Goal: Information Seeking & Learning: Learn about a topic

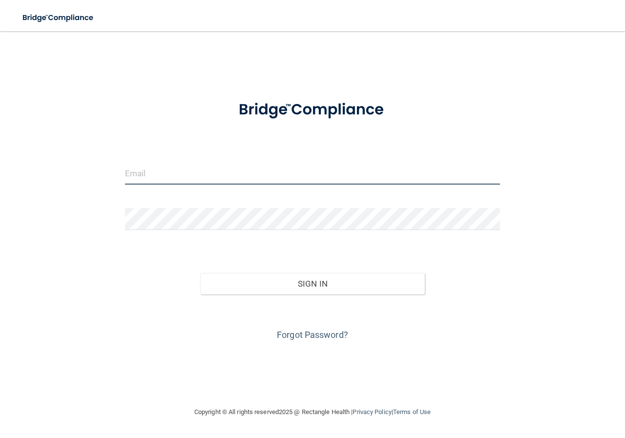
click at [151, 182] on input "email" at bounding box center [312, 174] width 375 height 22
click at [252, 183] on input "email" at bounding box center [312, 174] width 375 height 22
click at [248, 168] on input "email" at bounding box center [312, 174] width 375 height 22
type input "[EMAIL_ADDRESS][DOMAIN_NAME]"
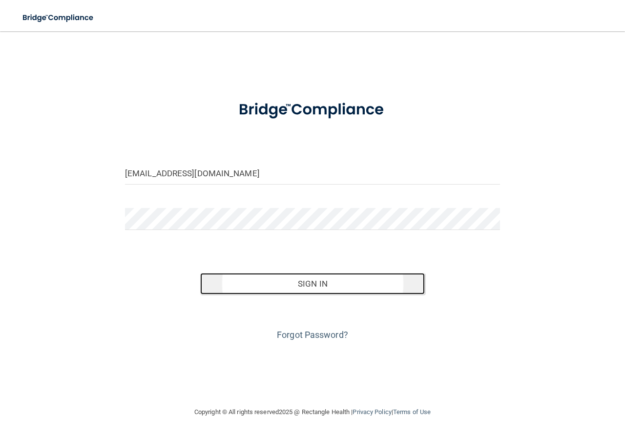
click at [267, 286] on button "Sign In" at bounding box center [312, 283] width 225 height 21
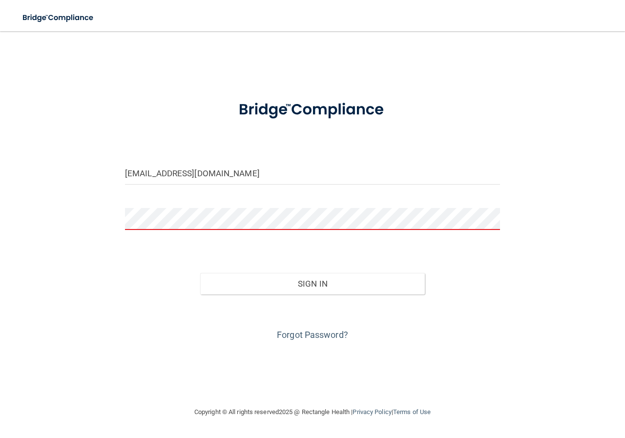
click at [200, 273] on button "Sign In" at bounding box center [312, 283] width 225 height 21
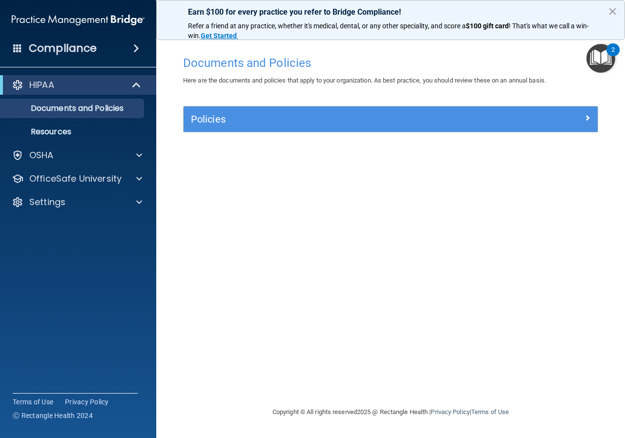
click at [607, 55] on img "Open Resource Center, 2 new notifications" at bounding box center [601, 58] width 29 height 29
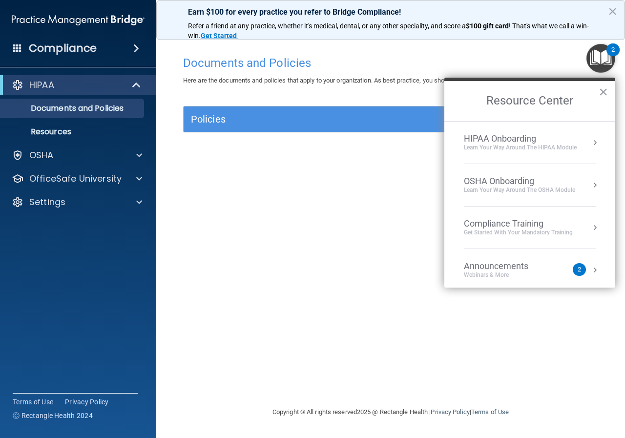
click at [551, 275] on div "Announcements Webinars & More" at bounding box center [516, 270] width 104 height 19
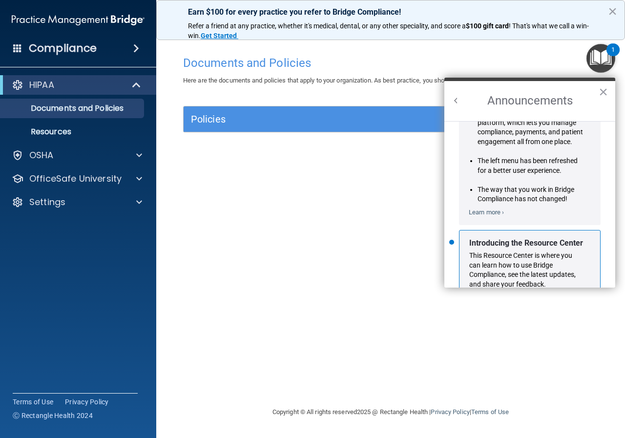
scroll to position [171, 0]
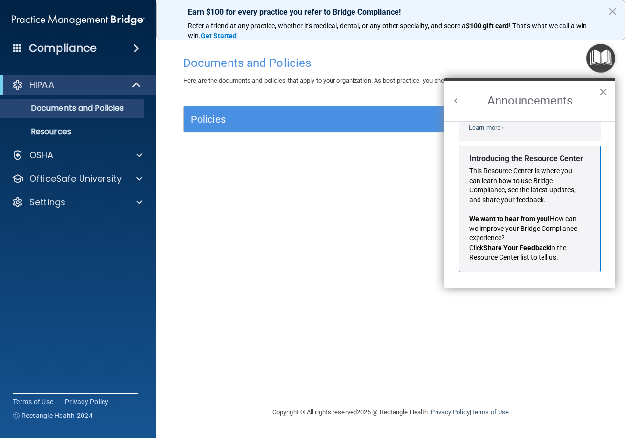
click at [599, 96] on button "×" at bounding box center [603, 92] width 9 height 16
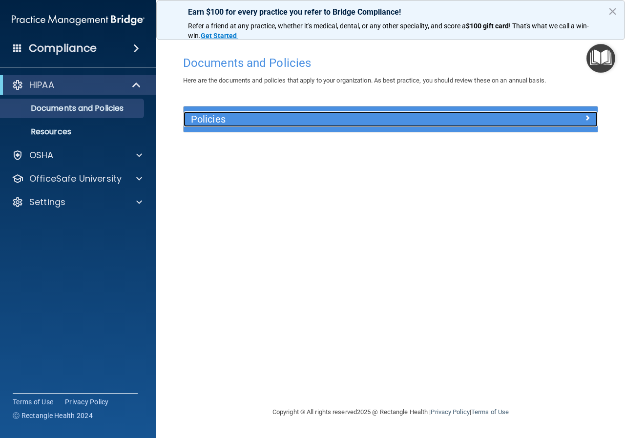
click at [516, 124] on div "Policies" at bounding box center [391, 119] width 414 height 16
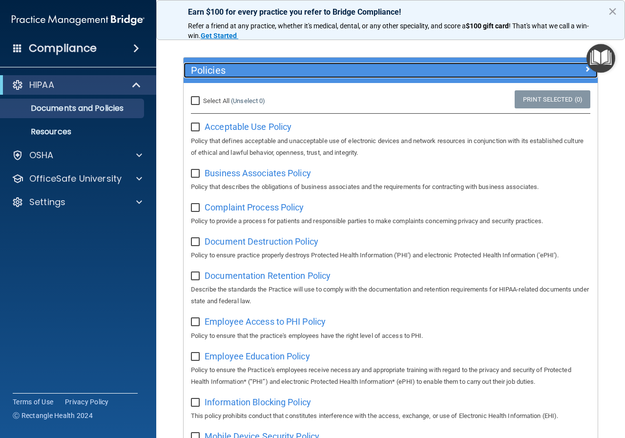
scroll to position [0, 0]
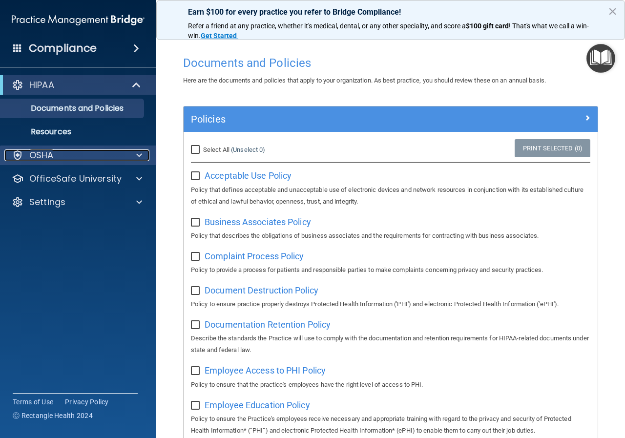
click at [103, 155] on div "OSHA" at bounding box center [64, 155] width 121 height 12
click at [108, 153] on div "OSHA" at bounding box center [64, 155] width 121 height 12
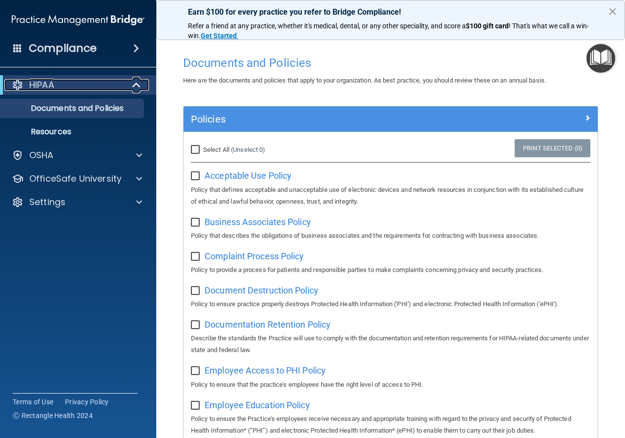
click at [127, 83] on div at bounding box center [137, 85] width 24 height 12
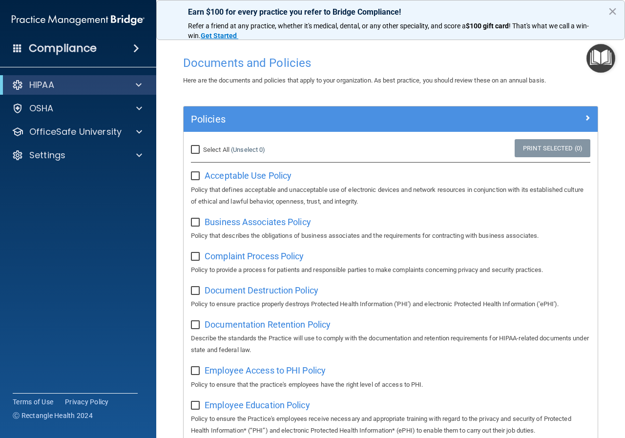
click at [133, 52] on span at bounding box center [136, 48] width 6 height 12
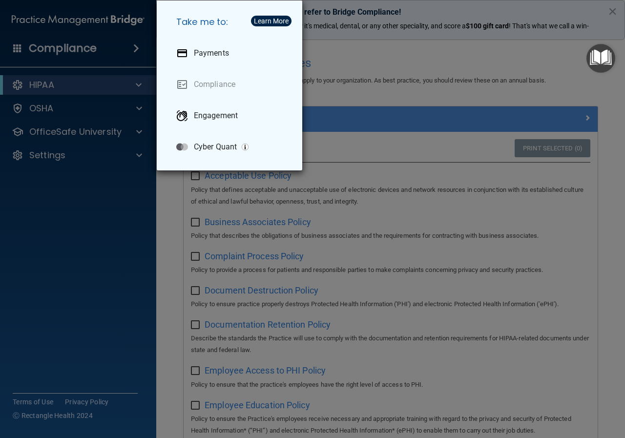
click at [435, 65] on div "Take me to: Payments Compliance Engagement Cyber Quant" at bounding box center [312, 219] width 625 height 438
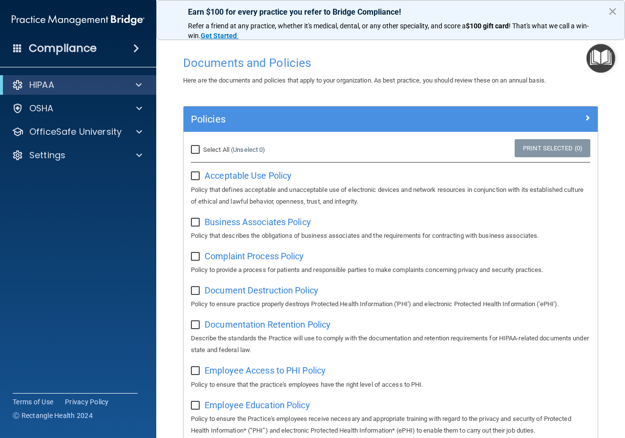
click at [193, 178] on input "checkbox" at bounding box center [196, 176] width 11 height 8
checkbox input "false"
click at [415, 69] on h4 "Documents and Policies" at bounding box center [390, 63] width 415 height 13
click at [129, 91] on div "HIPAA" at bounding box center [78, 85] width 156 height 20
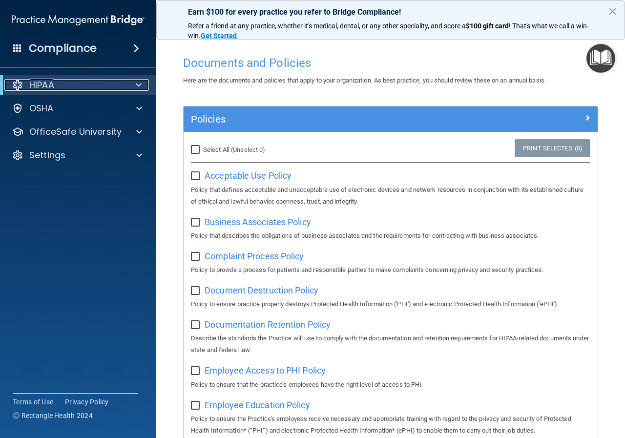
click at [129, 90] on div at bounding box center [137, 85] width 24 height 12
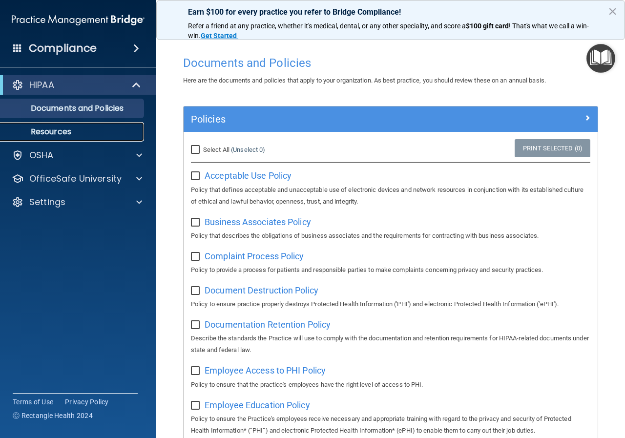
click at [55, 131] on p "Resources" at bounding box center [72, 132] width 133 height 10
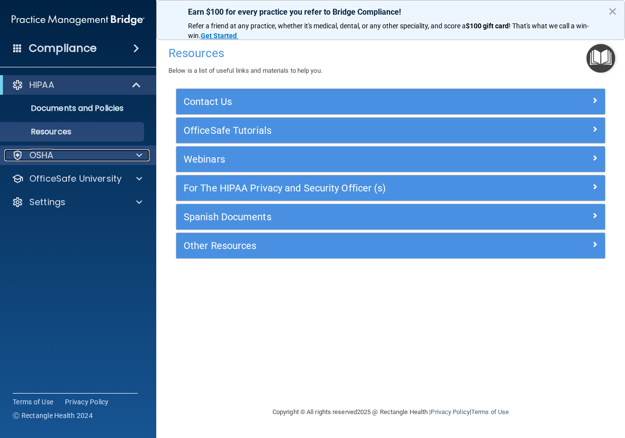
click at [58, 151] on div "OSHA" at bounding box center [64, 155] width 121 height 12
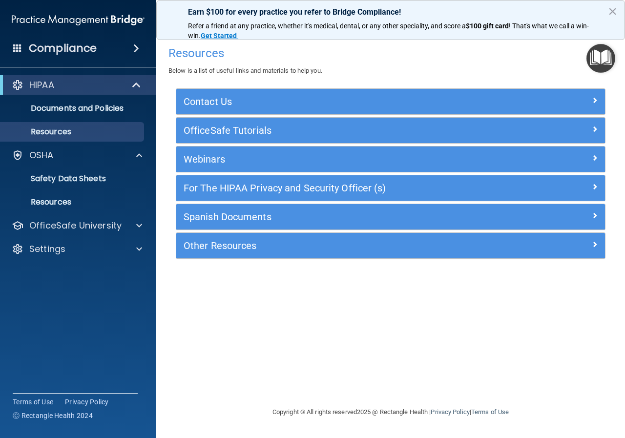
click at [60, 168] on ul "Documents Safety Data Sheets Self-Assessment Injury and Illness Report Resources" at bounding box center [78, 188] width 177 height 47
click at [64, 176] on p "Safety Data Sheets" at bounding box center [72, 179] width 133 height 10
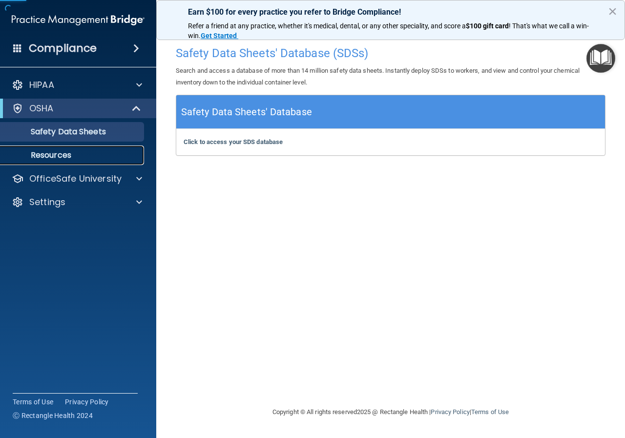
click at [71, 156] on p "Resources" at bounding box center [72, 155] width 133 height 10
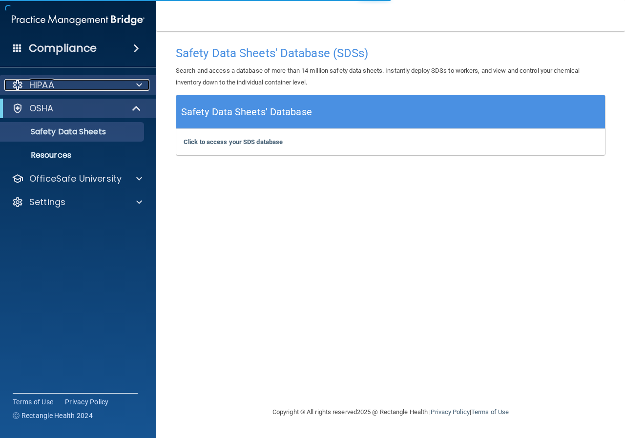
click at [144, 82] on div at bounding box center [138, 85] width 24 height 12
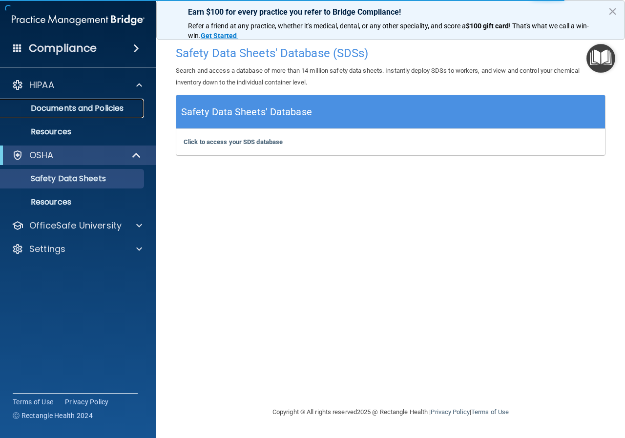
click at [111, 106] on p "Documents and Policies" at bounding box center [72, 109] width 133 height 10
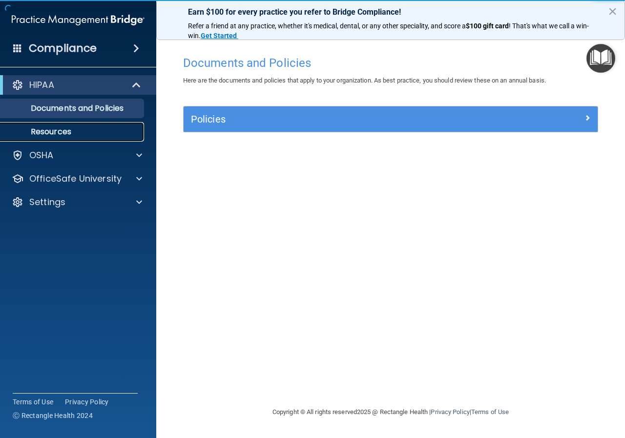
click at [61, 131] on p "Resources" at bounding box center [72, 132] width 133 height 10
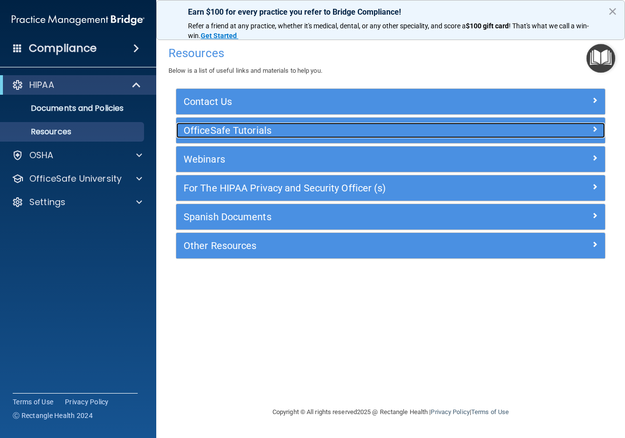
click at [251, 129] on h5 "OfficeSafe Tutorials" at bounding box center [337, 130] width 307 height 11
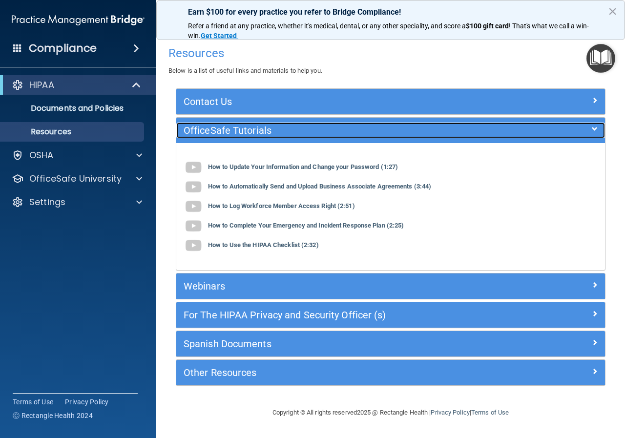
click at [251, 129] on h5 "OfficeSafe Tutorials" at bounding box center [337, 130] width 307 height 11
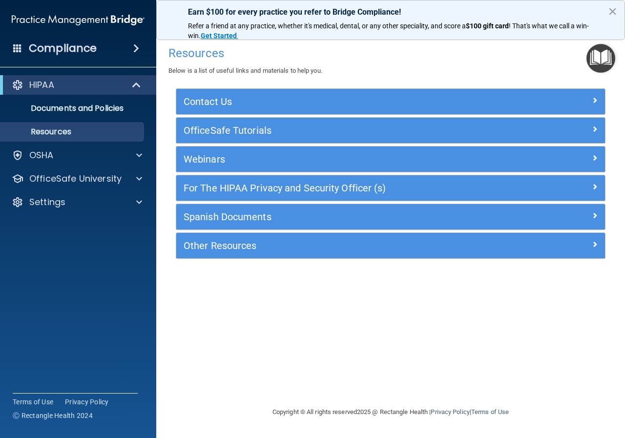
click at [253, 151] on div "Webinars" at bounding box center [390, 159] width 429 height 25
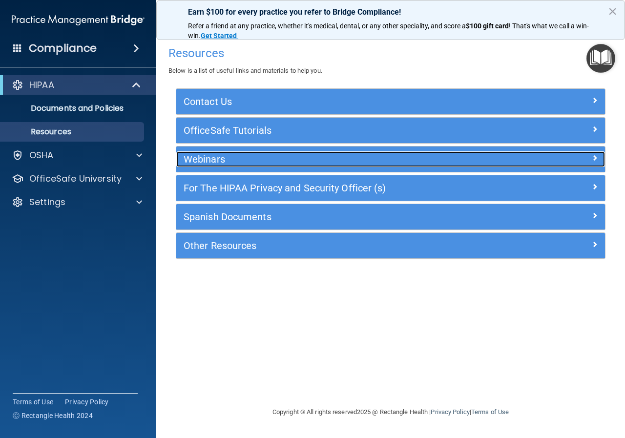
click at [254, 162] on h5 "Webinars" at bounding box center [337, 159] width 307 height 11
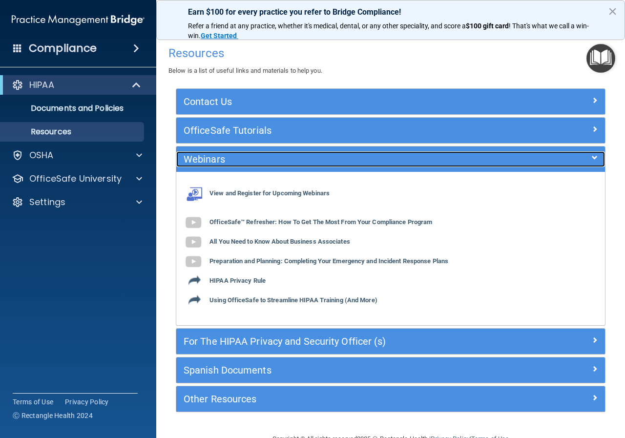
click at [254, 162] on h5 "Webinars" at bounding box center [337, 159] width 307 height 11
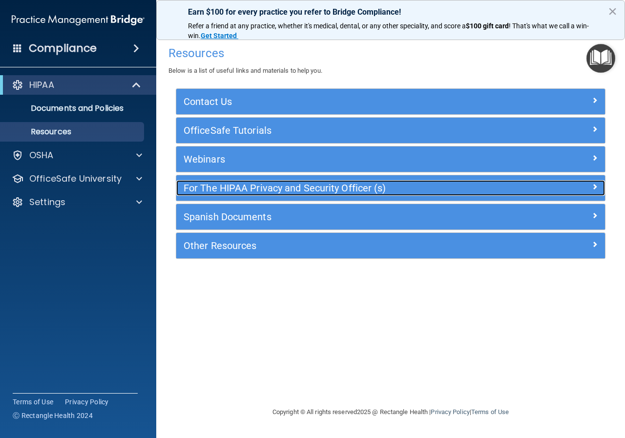
click at [258, 185] on h5 "For The HIPAA Privacy and Security Officer (s)" at bounding box center [337, 188] width 307 height 11
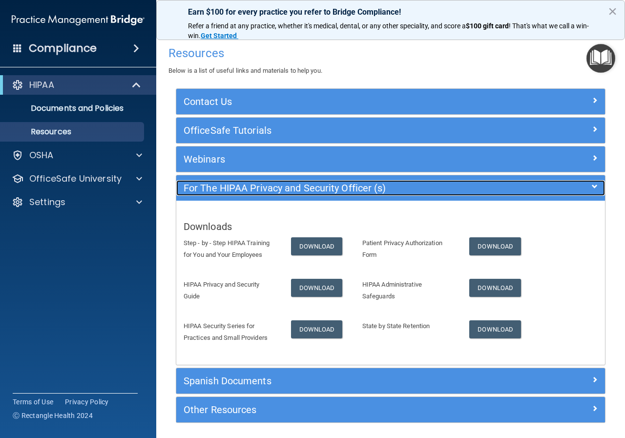
click at [258, 185] on h5 "For The HIPAA Privacy and Security Officer (s)" at bounding box center [337, 188] width 307 height 11
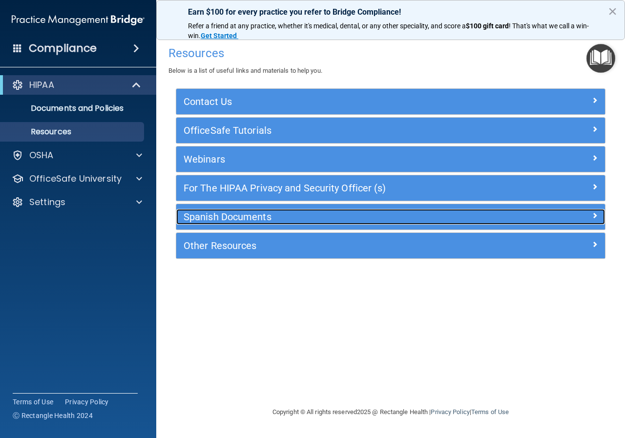
click at [266, 219] on h5 "Spanish Documents" at bounding box center [337, 217] width 307 height 11
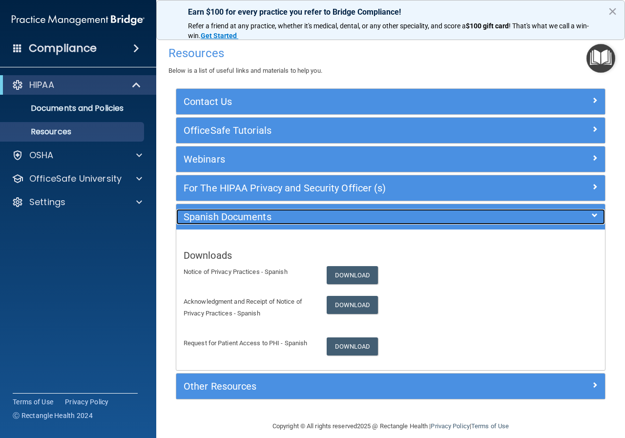
click at [266, 219] on h5 "Spanish Documents" at bounding box center [337, 217] width 307 height 11
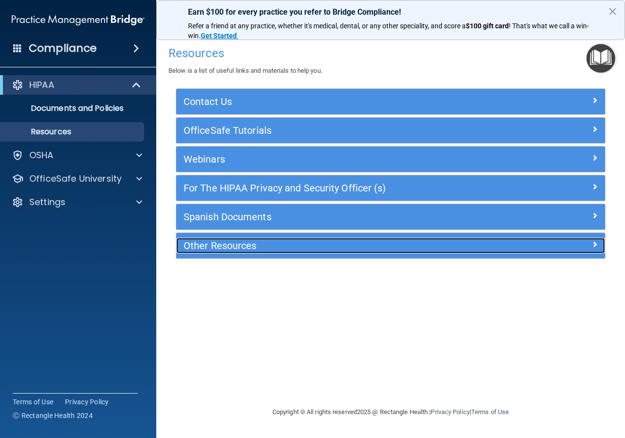
click at [264, 248] on h5 "Other Resources" at bounding box center [337, 245] width 307 height 11
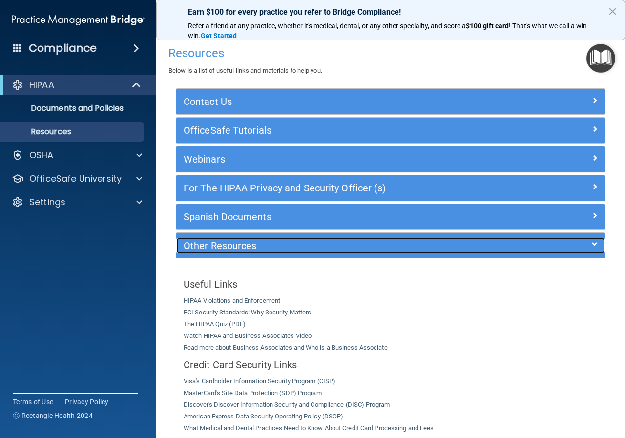
click at [264, 248] on h5 "Other Resources" at bounding box center [337, 245] width 307 height 11
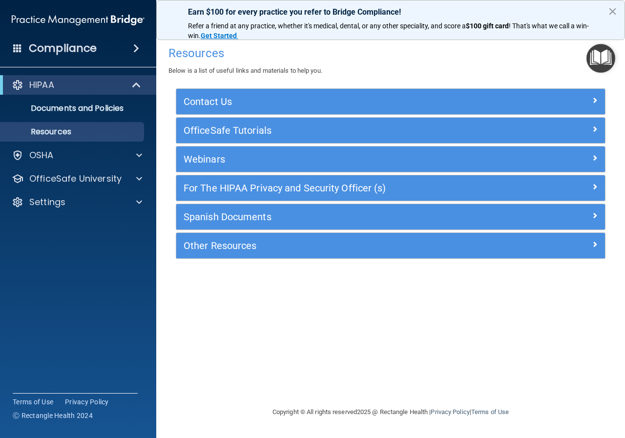
click at [96, 19] on img at bounding box center [78, 20] width 133 height 20
click at [85, 37] on div "Compliance" at bounding box center [78, 29] width 137 height 59
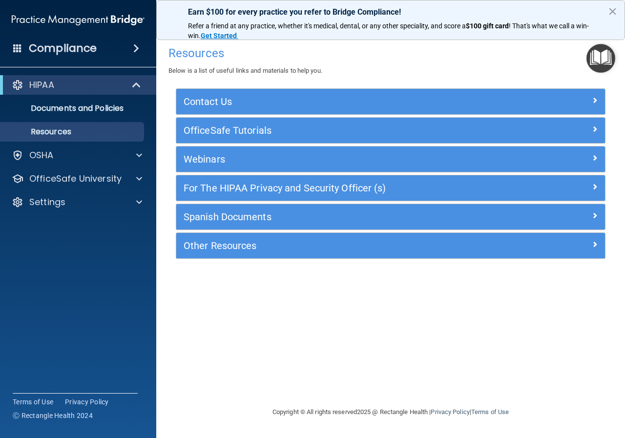
click at [82, 42] on h4 "Compliance" at bounding box center [63, 49] width 68 height 14
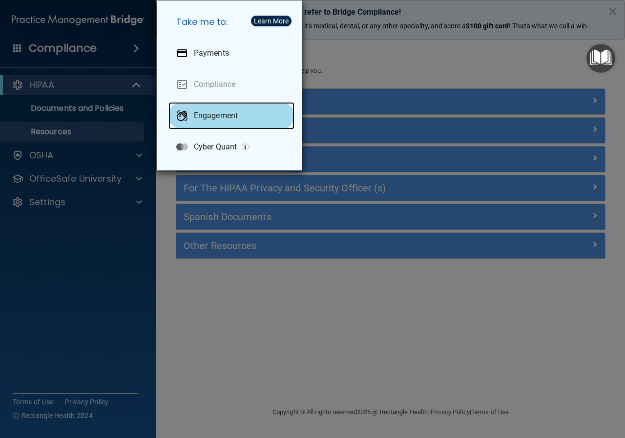
click at [233, 114] on p "Engagement" at bounding box center [216, 116] width 44 height 10
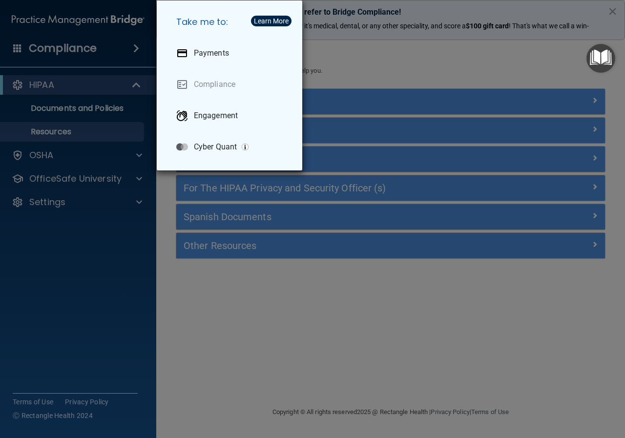
click at [402, 42] on div "Take me to: Payments Compliance Engagement Cyber Quant" at bounding box center [312, 219] width 625 height 438
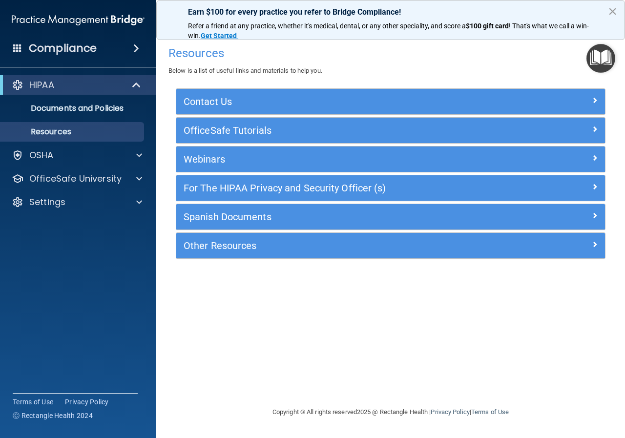
click at [614, 12] on button "×" at bounding box center [612, 11] width 9 height 16
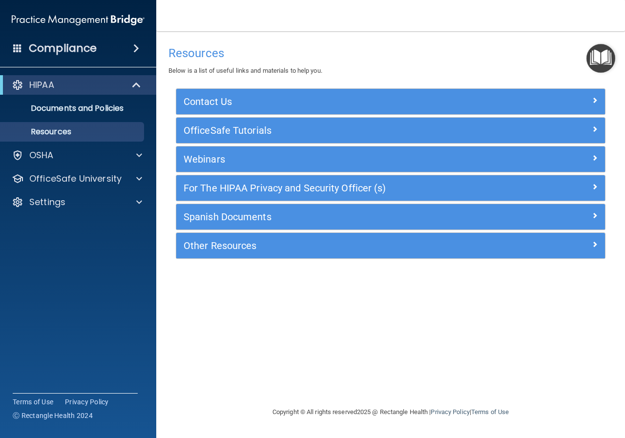
click at [130, 21] on img at bounding box center [78, 20] width 133 height 20
click at [103, 78] on div "HIPAA" at bounding box center [78, 85] width 156 height 20
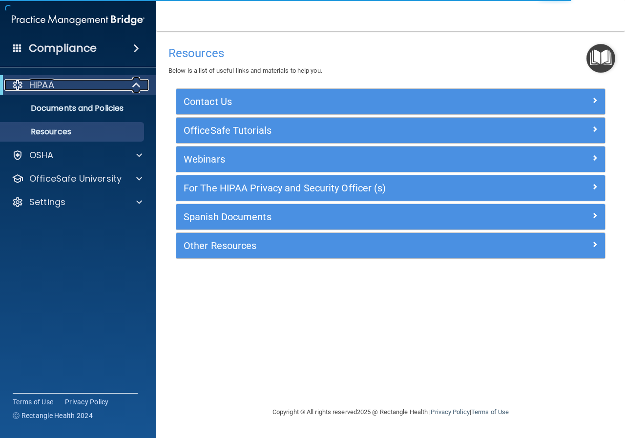
click at [102, 79] on div "HIPAA" at bounding box center [64, 85] width 121 height 12
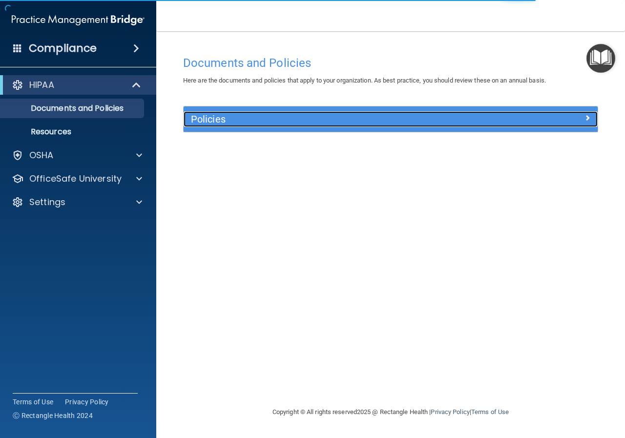
click at [226, 120] on h5 "Policies" at bounding box center [339, 119] width 296 height 11
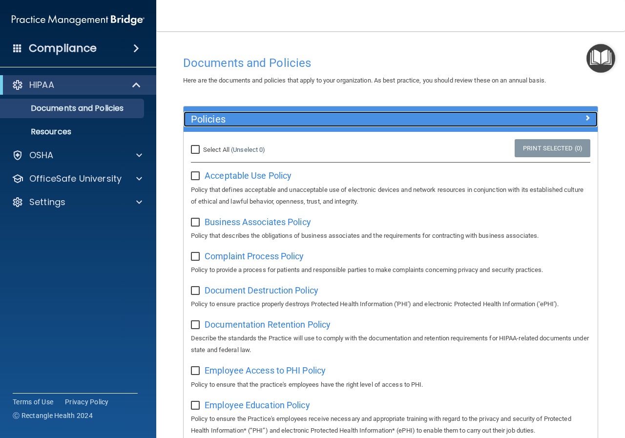
click at [585, 117] on div at bounding box center [546, 117] width 104 height 12
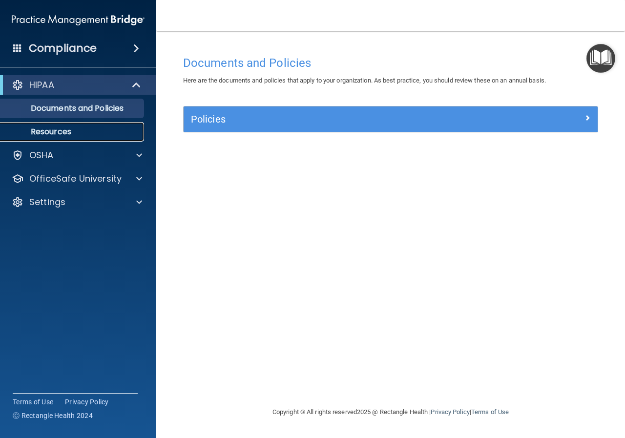
click at [55, 131] on p "Resources" at bounding box center [72, 132] width 133 height 10
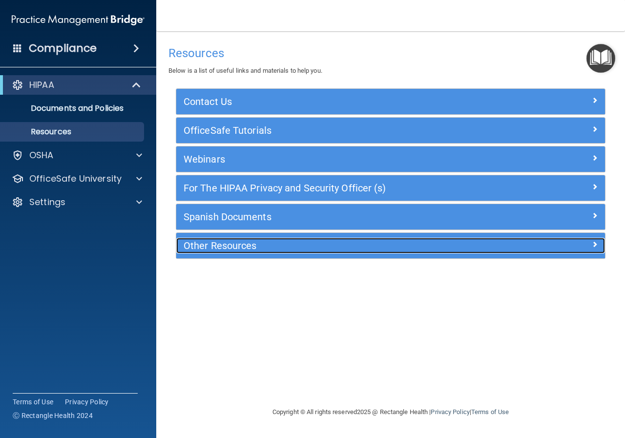
click at [220, 254] on div "Other Resources" at bounding box center [337, 246] width 322 height 16
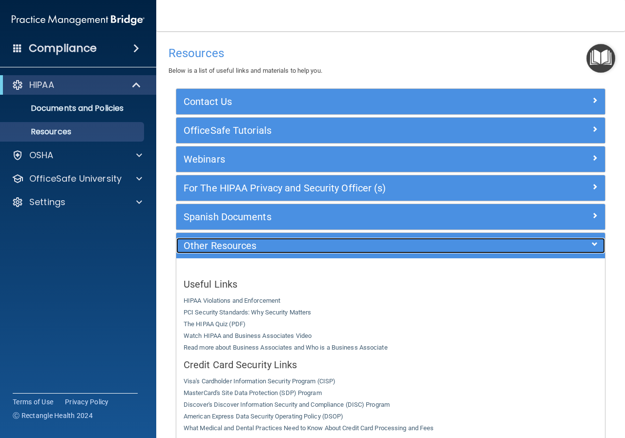
click at [220, 254] on div "Other Resources" at bounding box center [337, 246] width 322 height 16
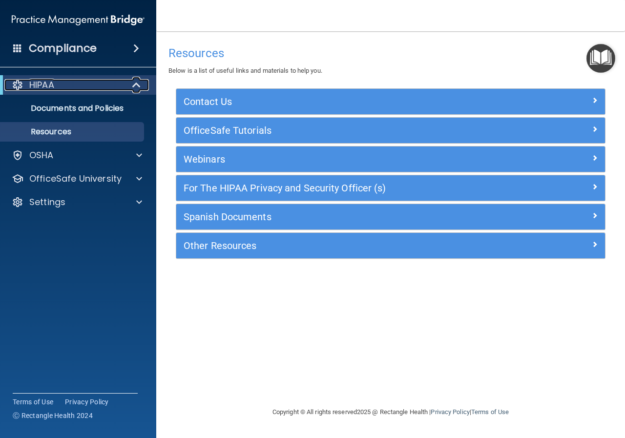
click at [119, 88] on div "HIPAA" at bounding box center [64, 85] width 121 height 12
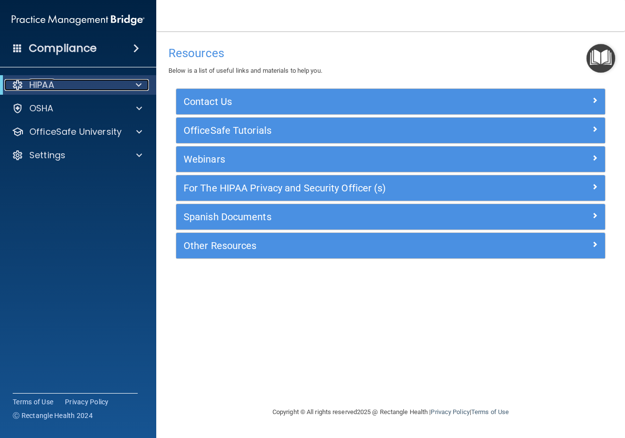
click at [119, 88] on div "HIPAA" at bounding box center [64, 85] width 121 height 12
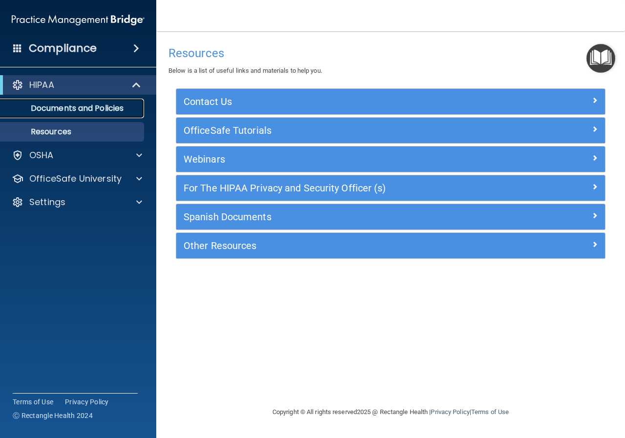
click at [106, 106] on p "Documents and Policies" at bounding box center [72, 109] width 133 height 10
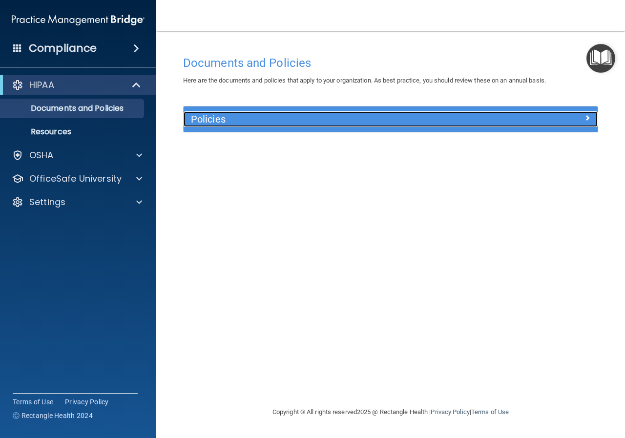
click at [361, 119] on h5 "Policies" at bounding box center [339, 119] width 296 height 11
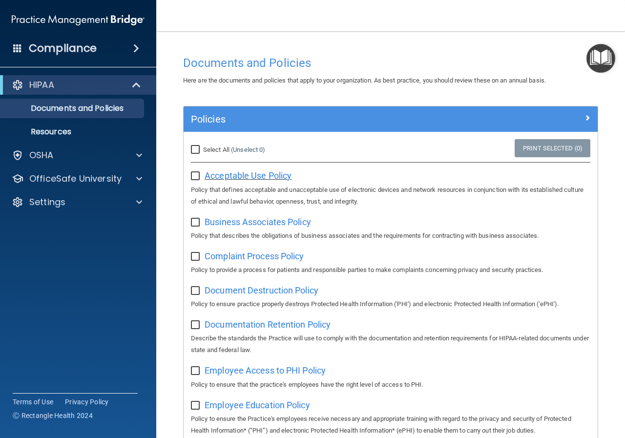
click at [249, 175] on span "Acceptable Use Policy" at bounding box center [248, 175] width 87 height 10
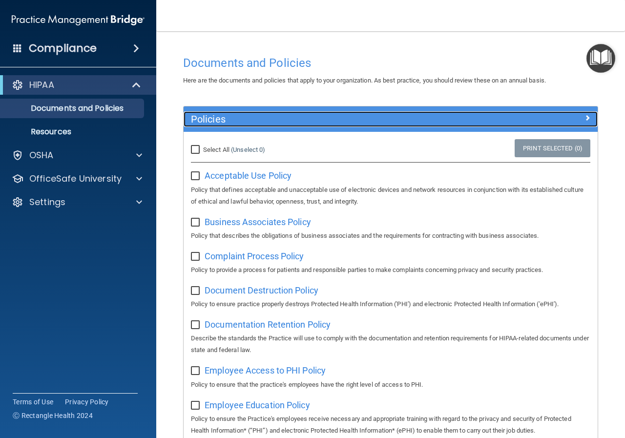
click at [537, 122] on div at bounding box center [546, 117] width 104 height 12
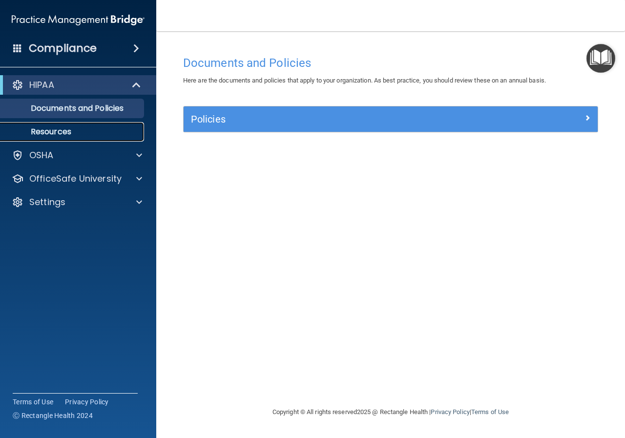
click at [74, 129] on p "Resources" at bounding box center [72, 132] width 133 height 10
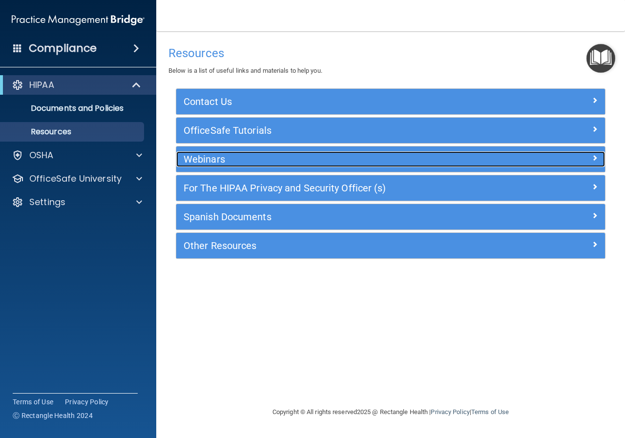
click at [290, 155] on h5 "Webinars" at bounding box center [337, 159] width 307 height 11
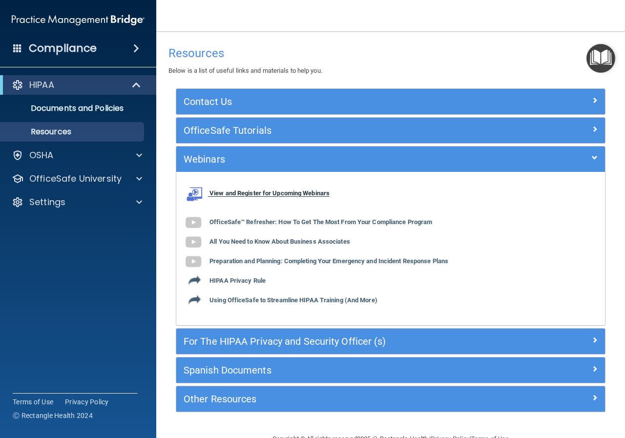
click at [283, 195] on b "View and Register for Upcoming Webinars" at bounding box center [270, 193] width 120 height 7
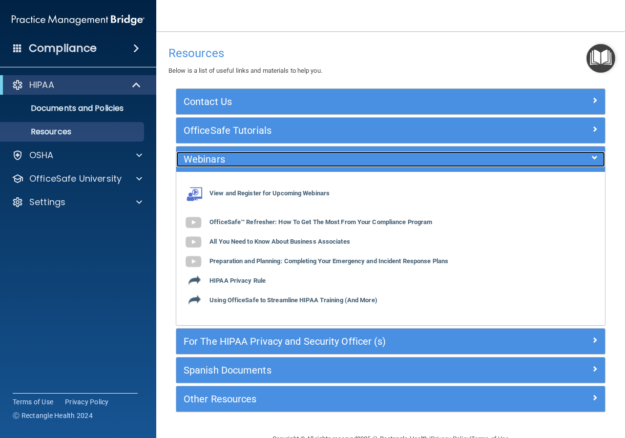
click at [277, 157] on h5 "Webinars" at bounding box center [337, 159] width 307 height 11
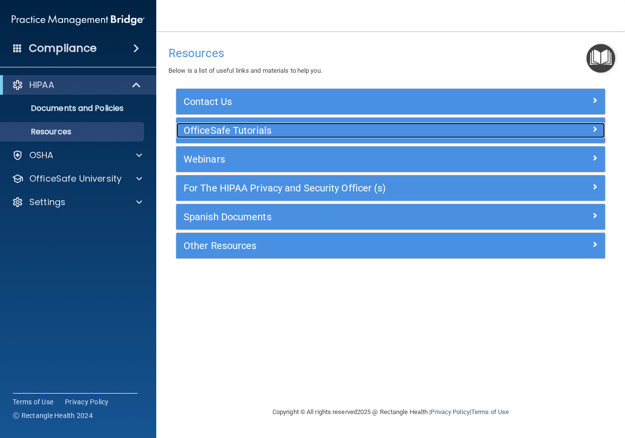
click at [284, 130] on h5 "OfficeSafe Tutorials" at bounding box center [337, 130] width 307 height 11
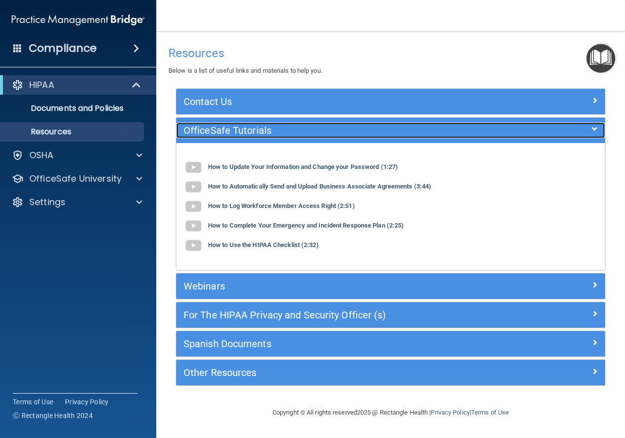
click at [284, 130] on h5 "OfficeSafe Tutorials" at bounding box center [337, 130] width 307 height 11
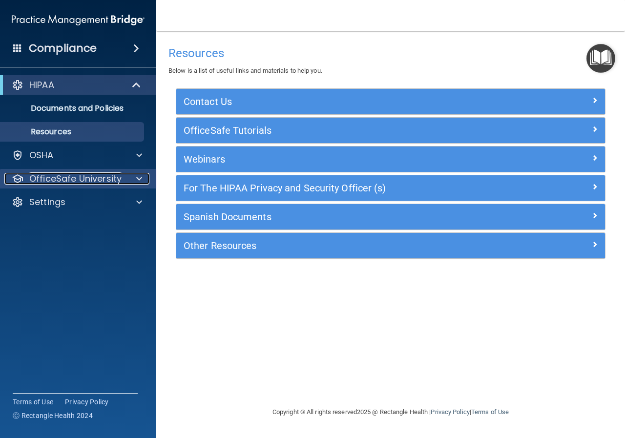
click at [129, 177] on div at bounding box center [138, 179] width 24 height 12
click at [111, 181] on p "OfficeSafe University" at bounding box center [75, 179] width 92 height 12
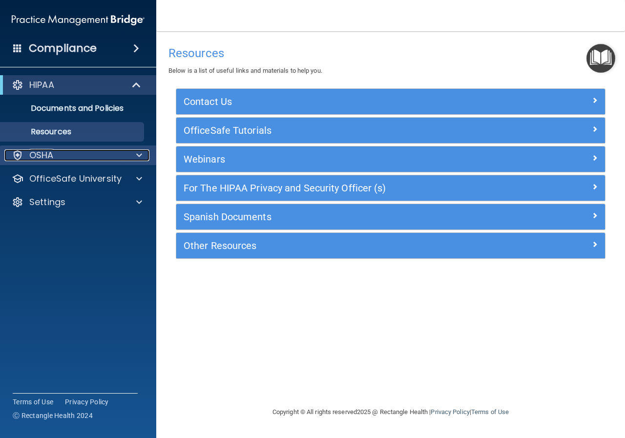
click at [115, 157] on div "OSHA" at bounding box center [64, 155] width 121 height 12
click at [115, 156] on div "OSHA" at bounding box center [64, 155] width 121 height 12
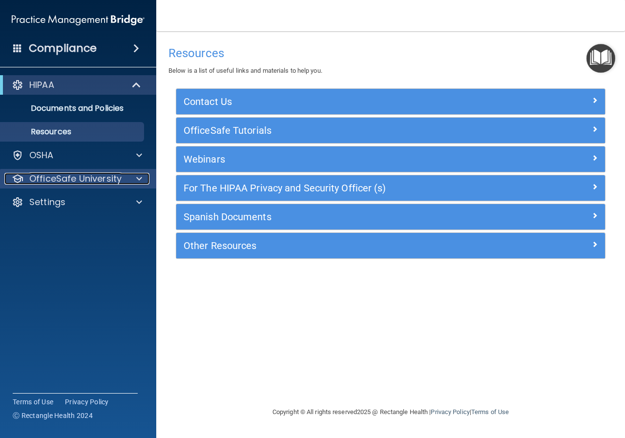
click at [109, 177] on p "OfficeSafe University" at bounding box center [75, 179] width 92 height 12
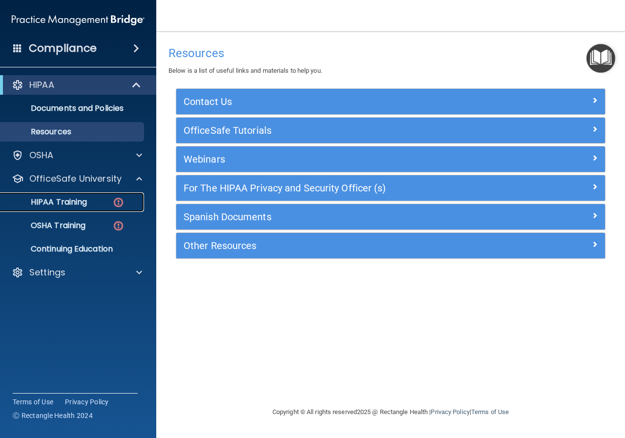
click at [90, 205] on div "HIPAA Training" at bounding box center [72, 202] width 133 height 10
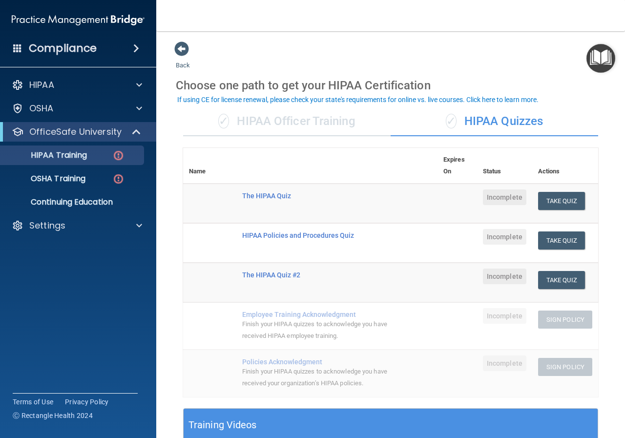
click at [335, 113] on div "✓ HIPAA Officer Training" at bounding box center [287, 121] width 208 height 29
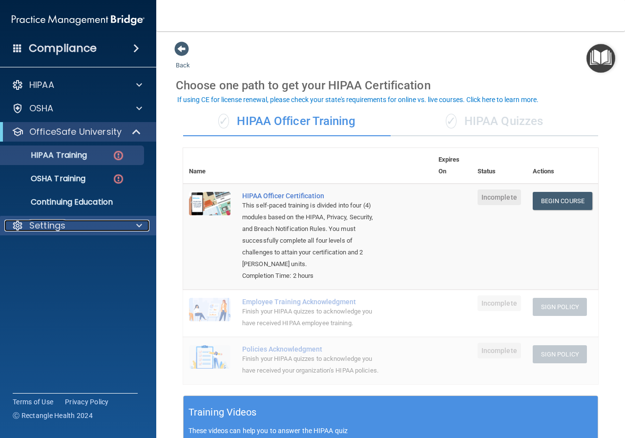
click at [131, 223] on div at bounding box center [138, 226] width 24 height 12
click at [135, 225] on div at bounding box center [138, 226] width 24 height 12
click at [498, 118] on div "✓ HIPAA Quizzes" at bounding box center [495, 121] width 208 height 29
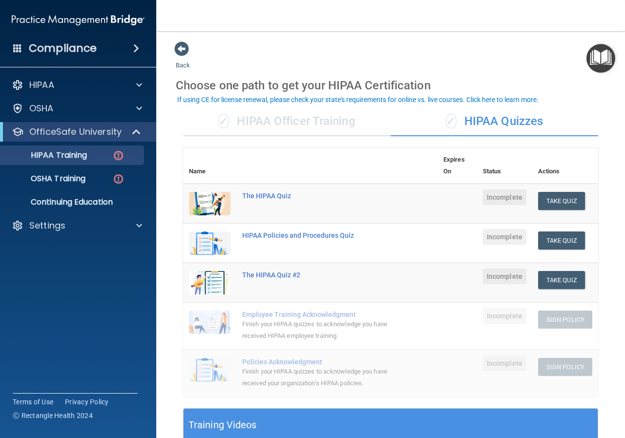
click at [351, 124] on div "✓ HIPAA Officer Training" at bounding box center [287, 121] width 208 height 29
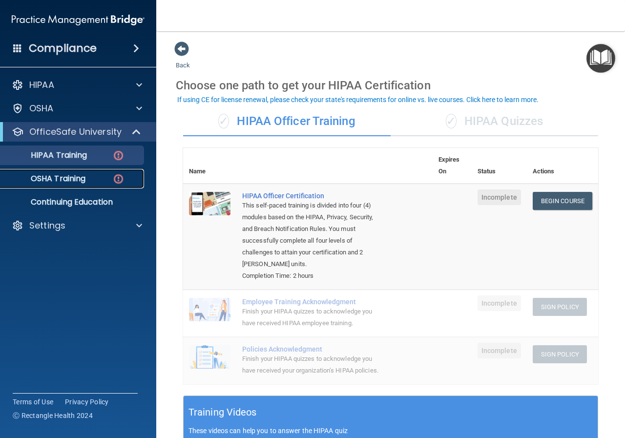
click at [81, 178] on p "OSHA Training" at bounding box center [45, 179] width 79 height 10
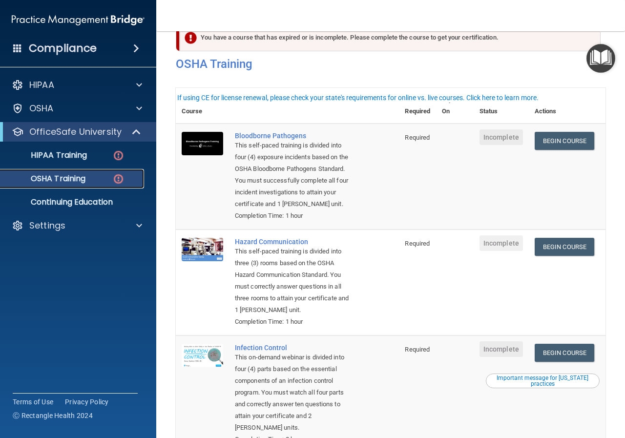
scroll to position [3, 0]
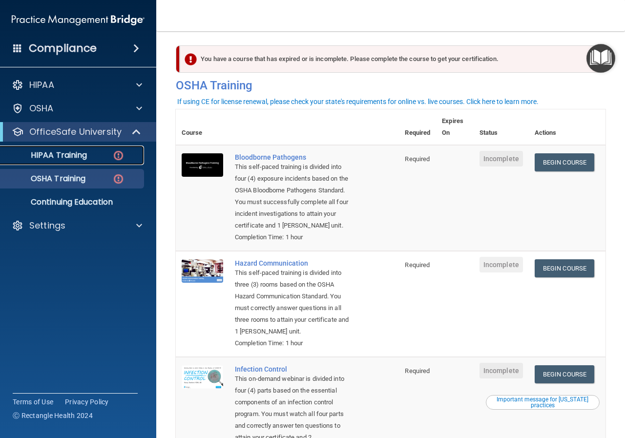
click at [128, 156] on div "HIPAA Training" at bounding box center [72, 155] width 133 height 10
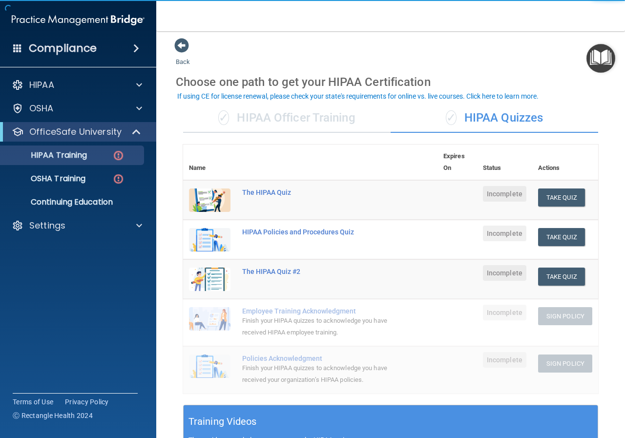
click at [308, 119] on div "✓ HIPAA Officer Training" at bounding box center [287, 118] width 208 height 29
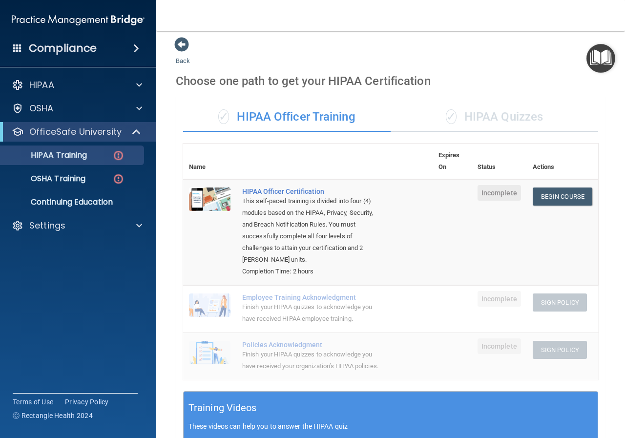
scroll to position [3, 0]
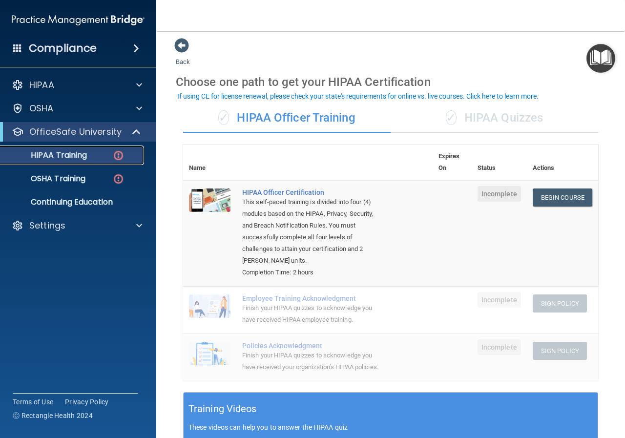
click at [128, 151] on div "HIPAA Training" at bounding box center [72, 155] width 133 height 10
click at [537, 201] on link "Begin Course" at bounding box center [563, 198] width 60 height 18
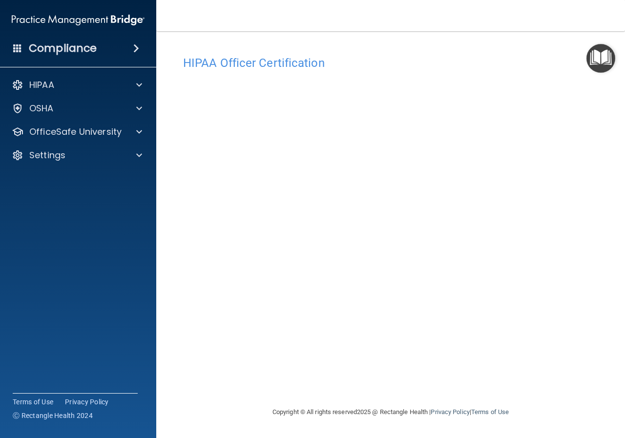
drag, startPoint x: 583, startPoint y: 395, endPoint x: 606, endPoint y: 317, distance: 81.5
click at [607, 313] on main "HIPAA Officer Certification This course doesn’t expire until . Are you sure you…" at bounding box center [390, 234] width 469 height 407
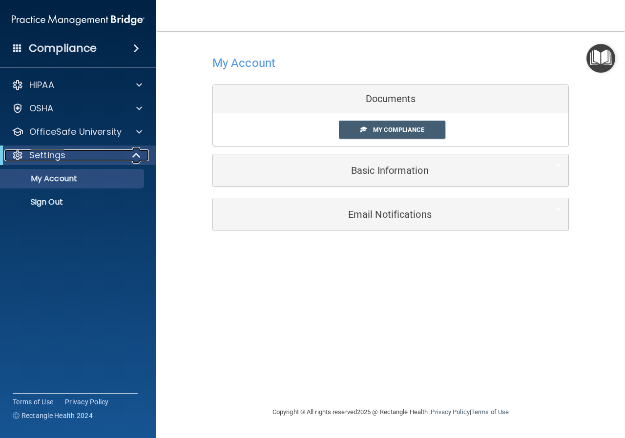
click at [142, 153] on div at bounding box center [137, 155] width 24 height 12
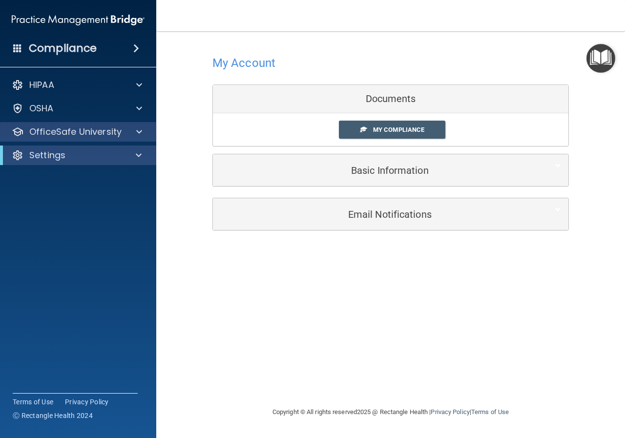
click at [140, 141] on div "OfficeSafe University" at bounding box center [78, 132] width 157 height 20
click at [139, 137] on span at bounding box center [139, 132] width 6 height 12
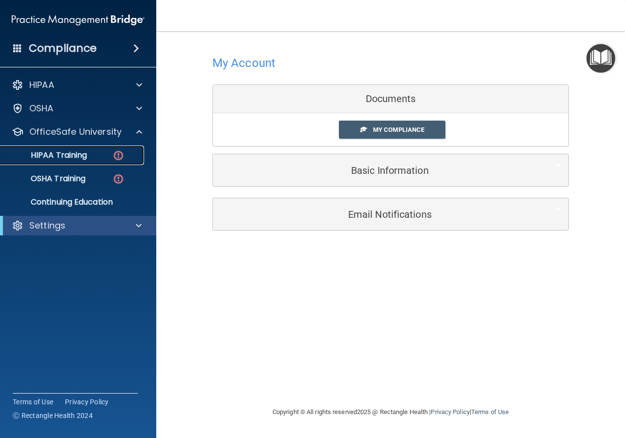
click at [121, 156] on img at bounding box center [118, 155] width 12 height 12
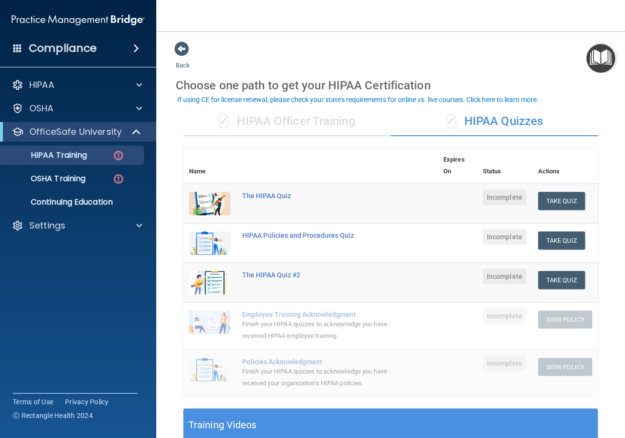
click at [288, 134] on div "✓ HIPAA Officer Training" at bounding box center [287, 121] width 208 height 29
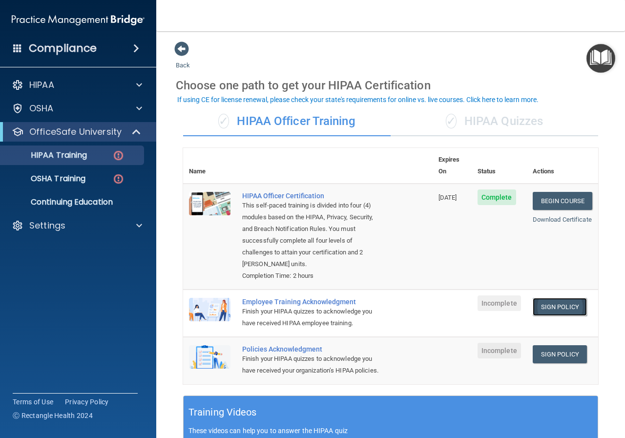
click at [556, 298] on link "Sign Policy" at bounding box center [560, 307] width 54 height 18
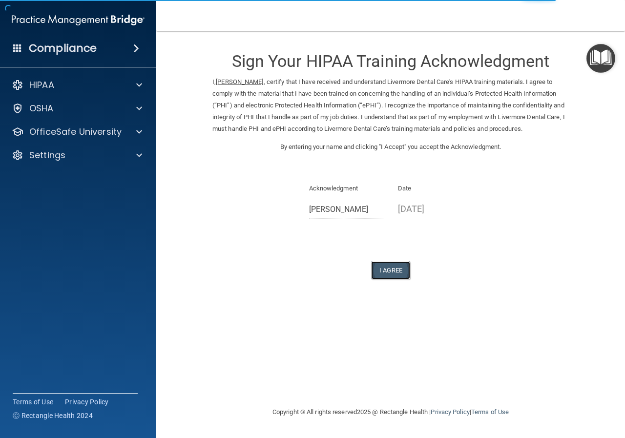
click at [382, 265] on button "I Agree" at bounding box center [390, 270] width 39 height 18
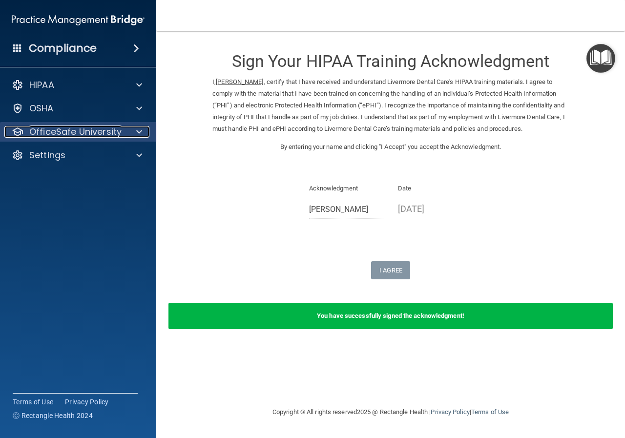
click at [127, 130] on div at bounding box center [138, 132] width 24 height 12
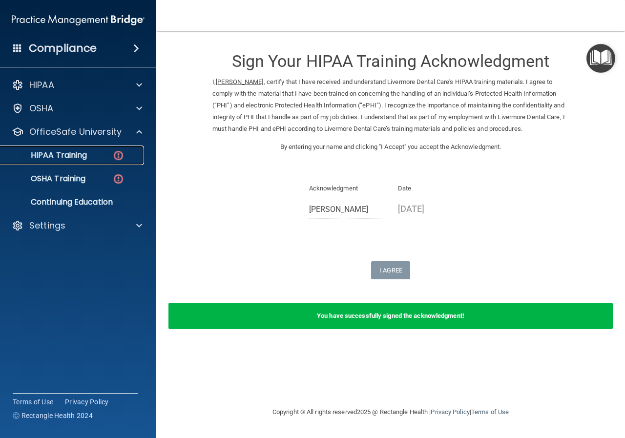
click at [116, 153] on img at bounding box center [118, 155] width 12 height 12
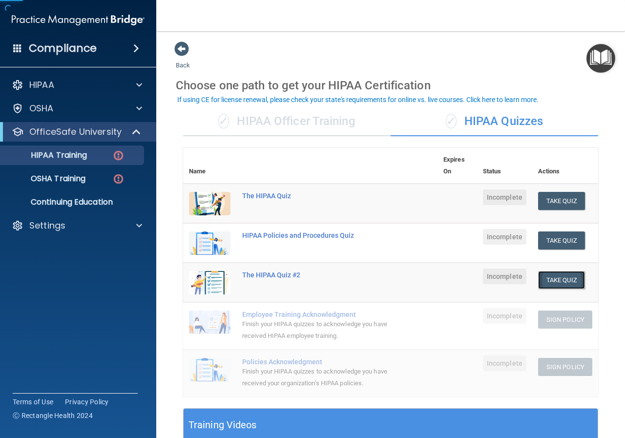
click at [566, 282] on button "Take Quiz" at bounding box center [561, 280] width 47 height 18
click at [240, 132] on div "✓ HIPAA Officer Training" at bounding box center [287, 121] width 208 height 29
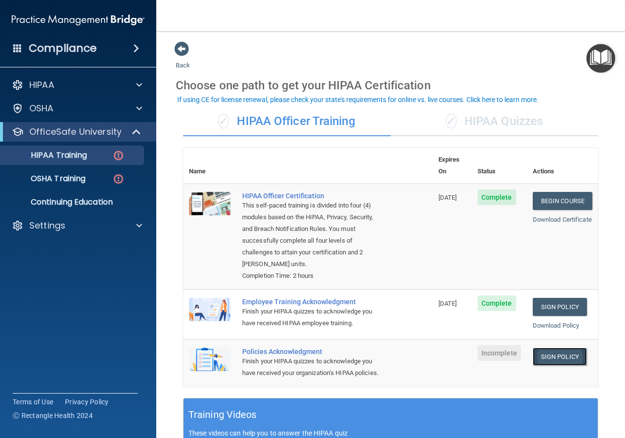
click at [562, 348] on link "Sign Policy" at bounding box center [560, 357] width 54 height 18
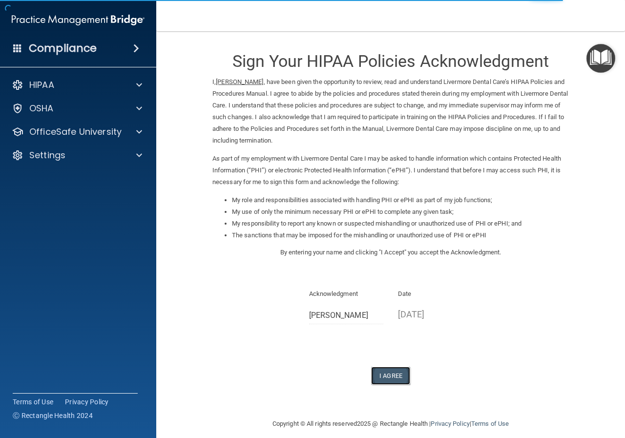
click at [389, 369] on button "I Agree" at bounding box center [390, 376] width 39 height 18
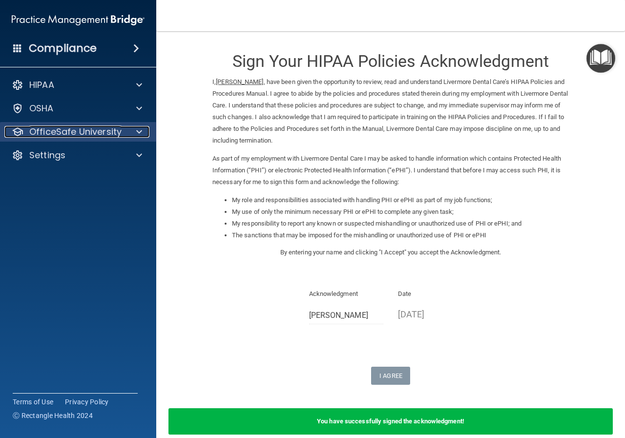
click at [117, 126] on p "OfficeSafe University" at bounding box center [75, 132] width 92 height 12
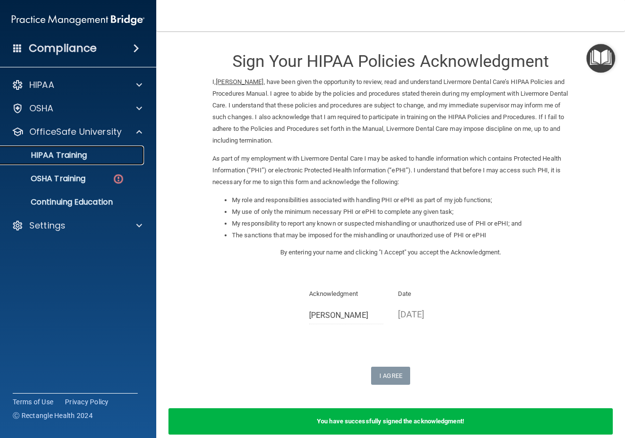
click at [111, 159] on div "HIPAA Training" at bounding box center [72, 155] width 133 height 10
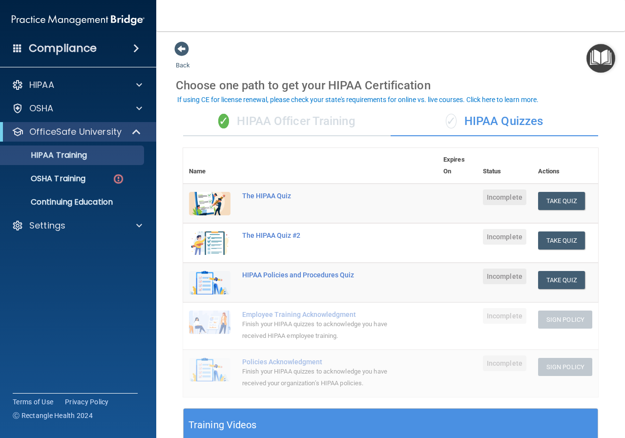
click at [339, 126] on div "✓ HIPAA Officer Training" at bounding box center [287, 121] width 208 height 29
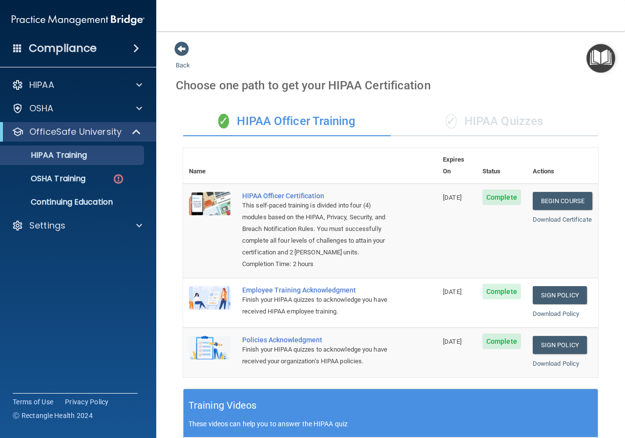
click at [490, 111] on div "✓ HIPAA Quizzes" at bounding box center [495, 121] width 208 height 29
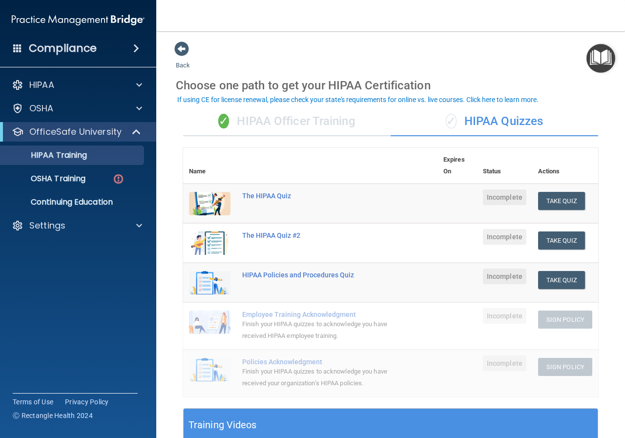
click at [327, 124] on div "✓ HIPAA Officer Training" at bounding box center [287, 121] width 208 height 29
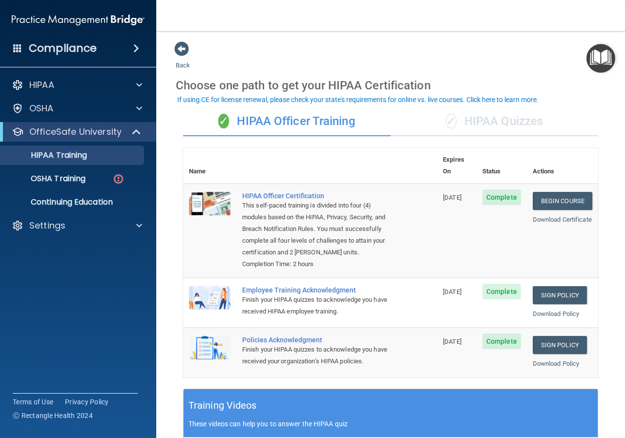
click at [449, 126] on span "✓" at bounding box center [451, 121] width 11 height 15
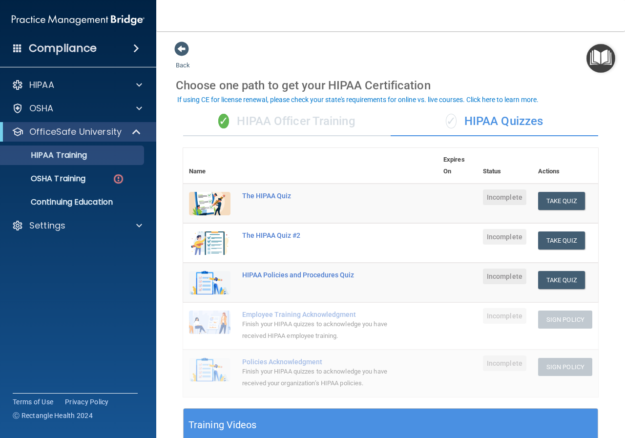
click at [295, 130] on div "✓ HIPAA Officer Training" at bounding box center [287, 121] width 208 height 29
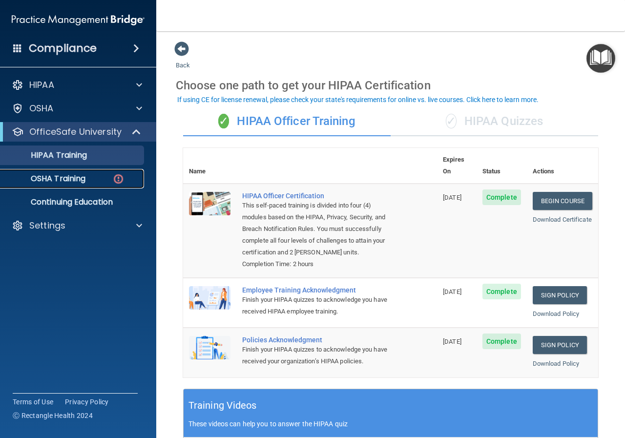
click at [129, 182] on div "OSHA Training" at bounding box center [72, 179] width 133 height 10
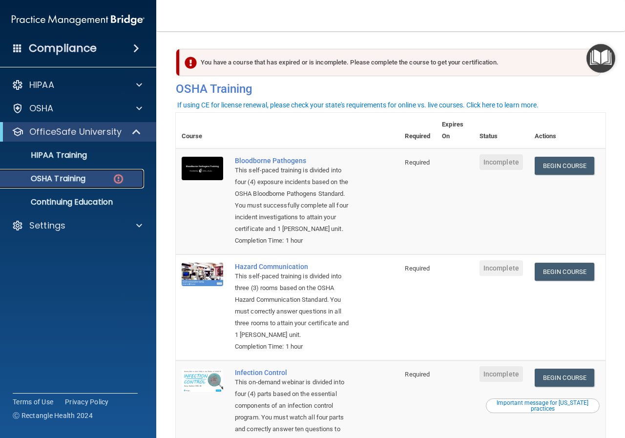
click at [125, 183] on div "OSHA Training" at bounding box center [72, 179] width 133 height 10
click at [120, 199] on p "Continuing Education" at bounding box center [72, 202] width 133 height 10
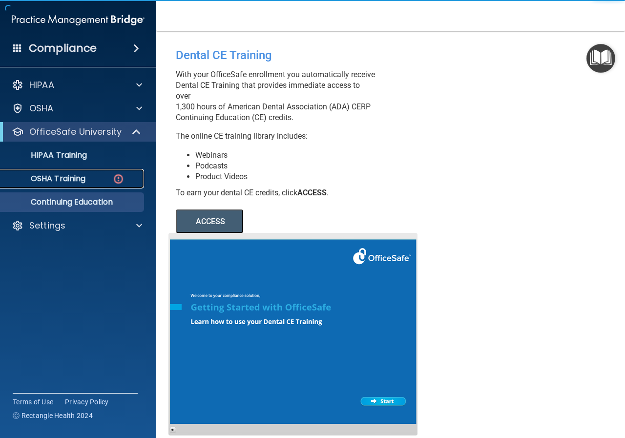
click at [122, 179] on img at bounding box center [118, 179] width 12 height 12
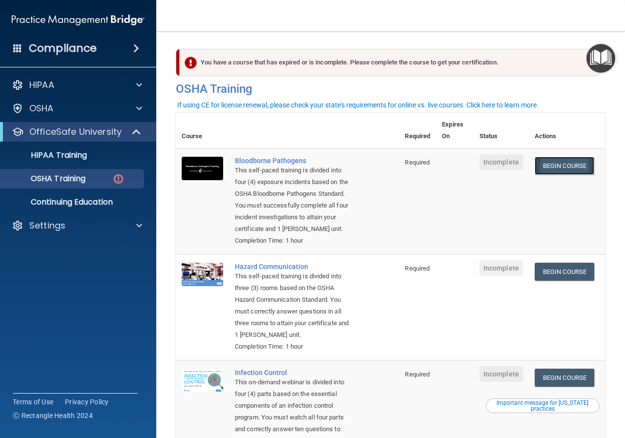
click at [545, 170] on link "Begin Course" at bounding box center [565, 166] width 60 height 18
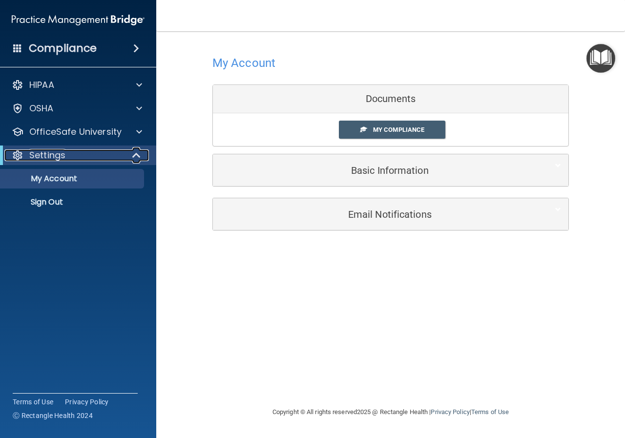
click at [133, 157] on span at bounding box center [137, 155] width 8 height 12
click at [133, 157] on div at bounding box center [137, 155] width 24 height 12
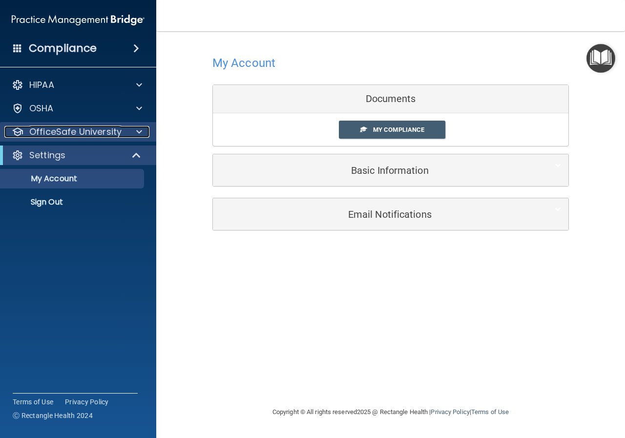
click at [130, 133] on div at bounding box center [138, 132] width 24 height 12
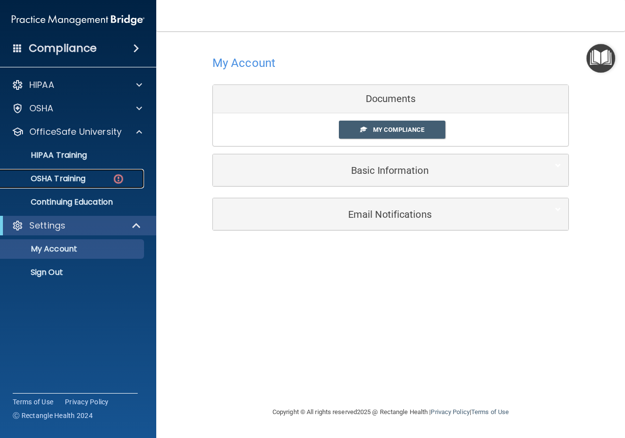
click at [128, 174] on div "OSHA Training" at bounding box center [72, 179] width 133 height 10
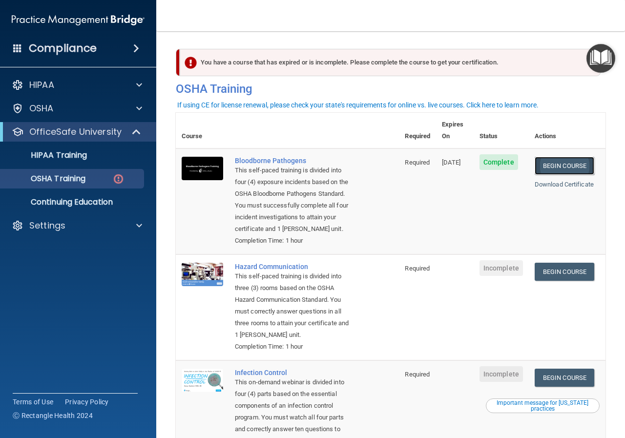
click at [563, 157] on link "Begin Course" at bounding box center [565, 166] width 60 height 18
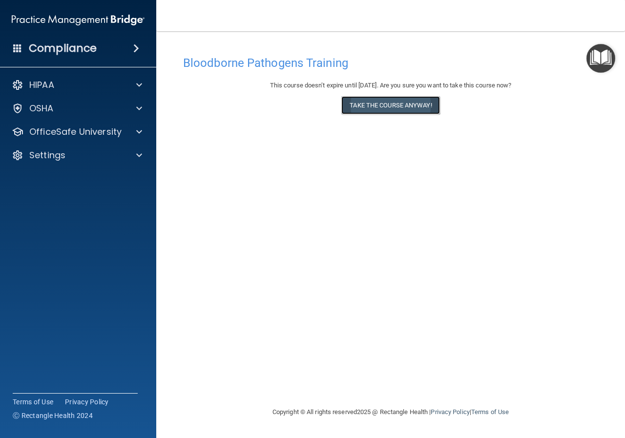
click at [378, 109] on button "Take the course anyway!" at bounding box center [390, 105] width 98 height 18
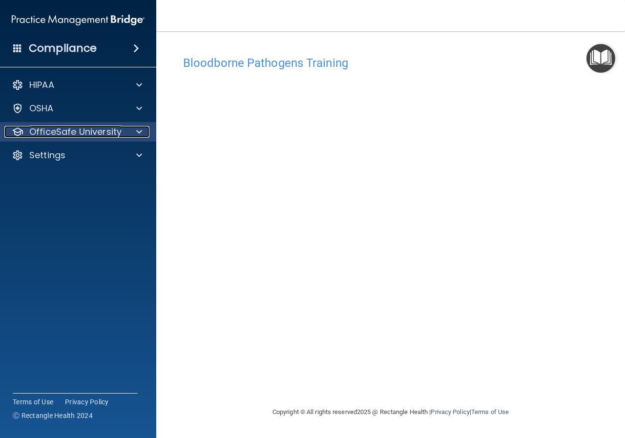
click at [139, 130] on span at bounding box center [139, 132] width 6 height 12
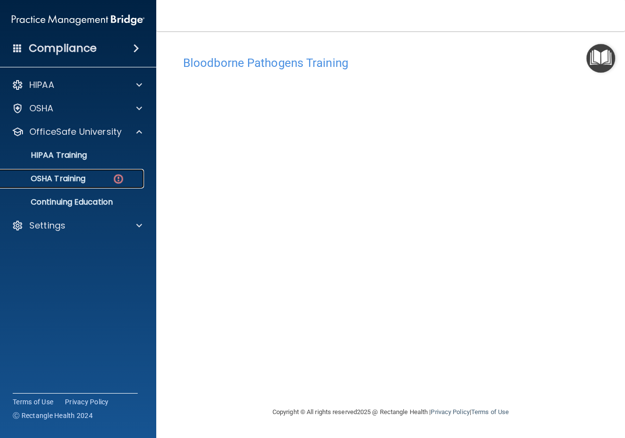
click at [111, 177] on div "OSHA Training" at bounding box center [72, 179] width 133 height 10
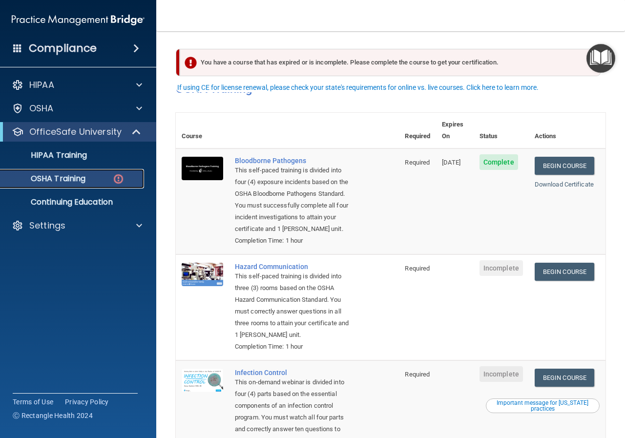
scroll to position [49, 0]
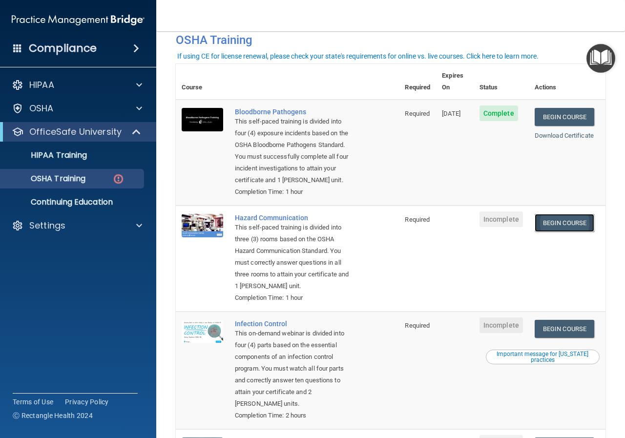
click at [571, 222] on link "Begin Course" at bounding box center [565, 223] width 60 height 18
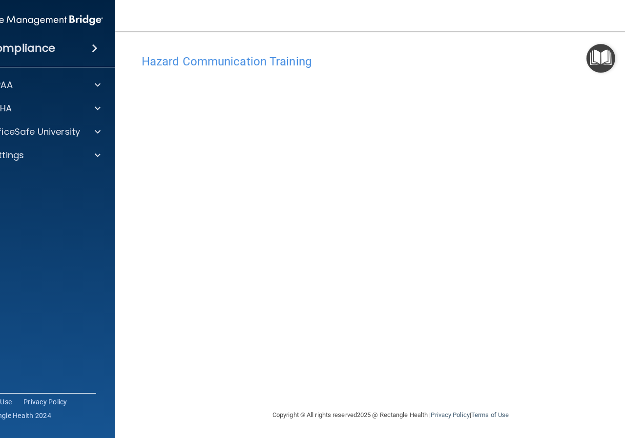
scroll to position [2, 0]
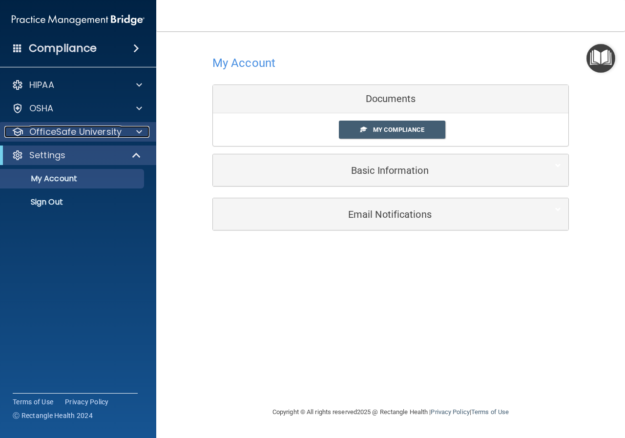
click at [117, 130] on p "OfficeSafe University" at bounding box center [75, 132] width 92 height 12
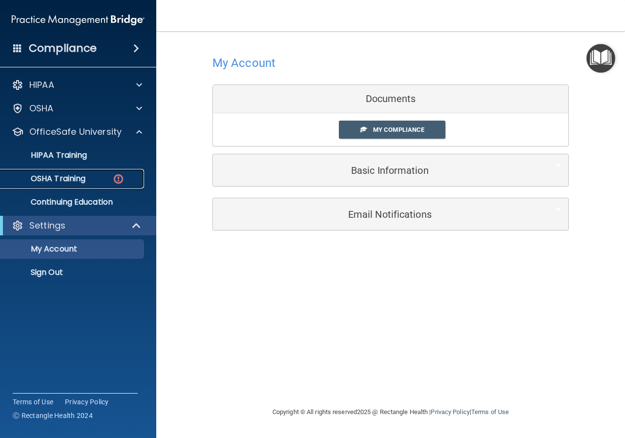
click at [104, 171] on link "OSHA Training" at bounding box center [67, 179] width 154 height 20
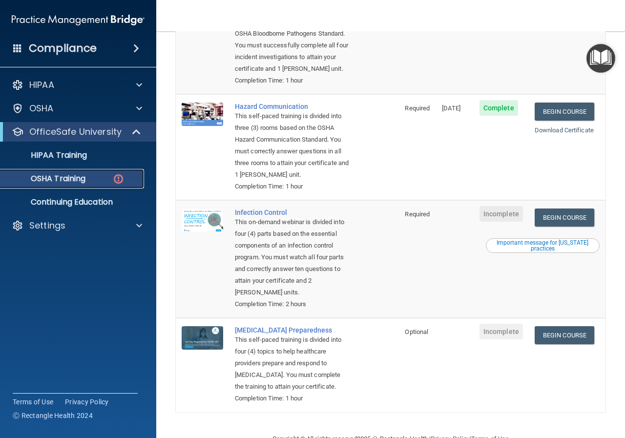
scroll to position [222, 0]
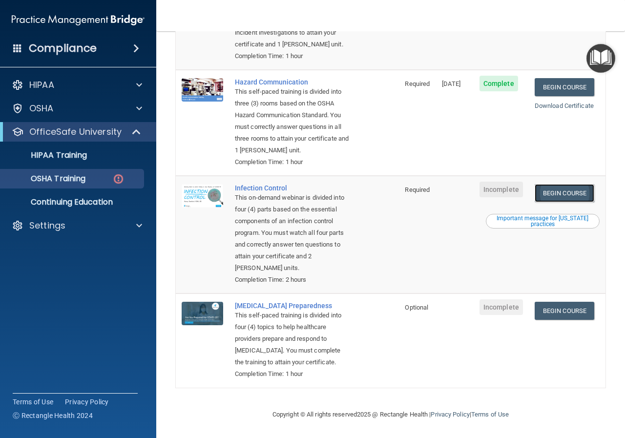
click at [565, 184] on link "Begin Course" at bounding box center [565, 193] width 60 height 18
